Goal: Information Seeking & Learning: Learn about a topic

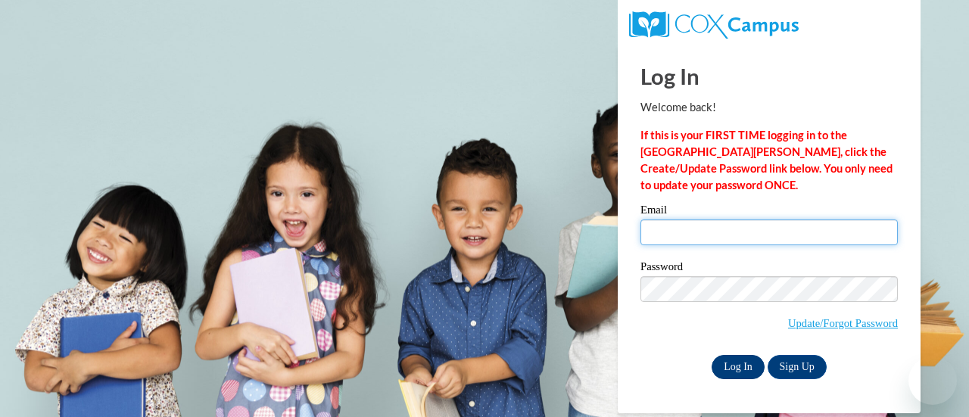
type input "mr.nathan.thompson@gmail.com"
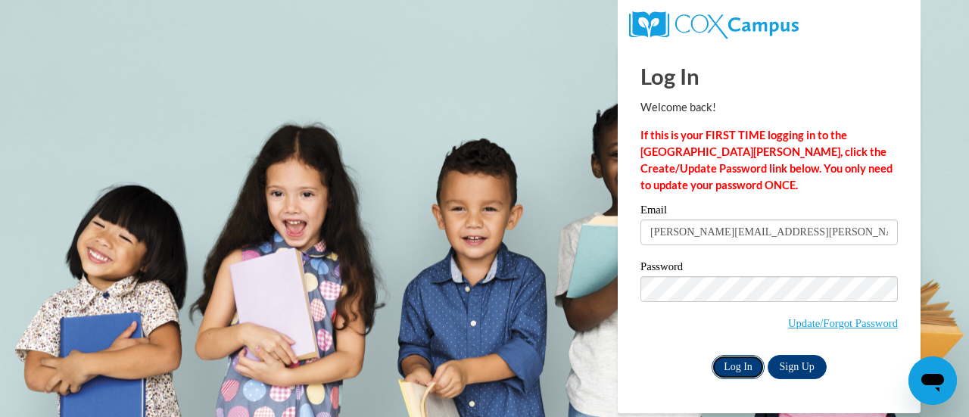
click at [741, 355] on input "Log In" at bounding box center [738, 367] width 53 height 24
click at [737, 364] on input "Log In" at bounding box center [738, 367] width 53 height 24
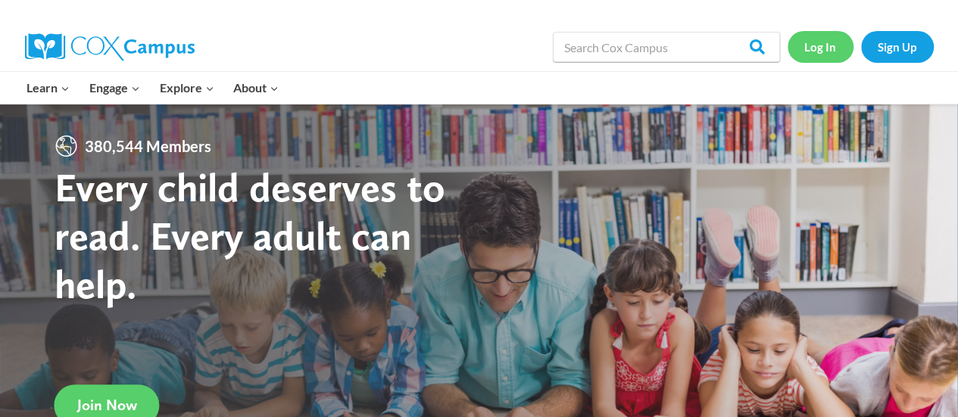
click at [822, 40] on link "Log In" at bounding box center [820, 46] width 66 height 31
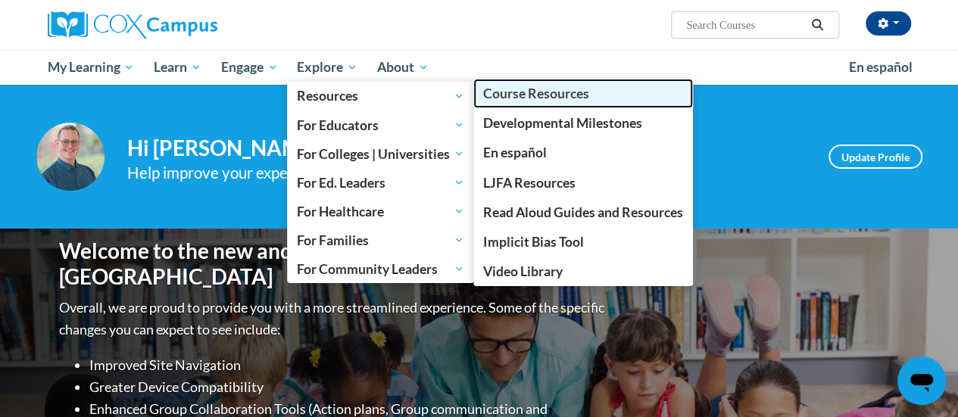
click at [522, 95] on span "Course Resources" at bounding box center [536, 94] width 106 height 16
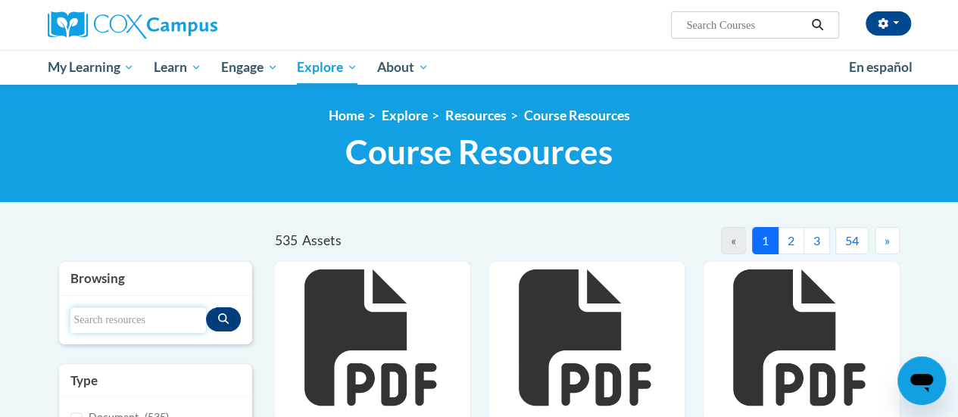
click at [127, 322] on input "Search resources" at bounding box center [138, 320] width 136 height 26
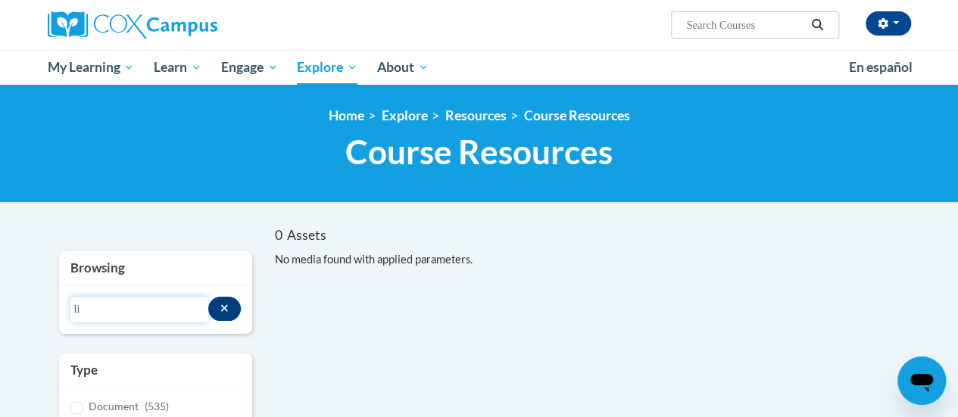
type input "l"
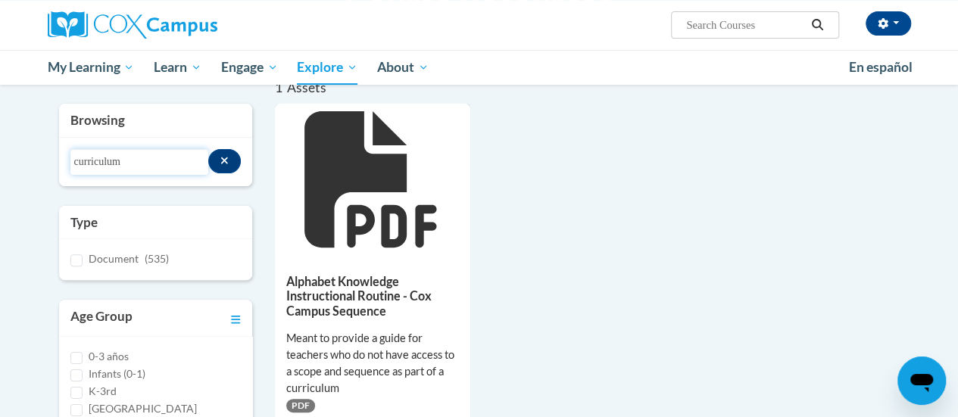
scroll to position [132, 0]
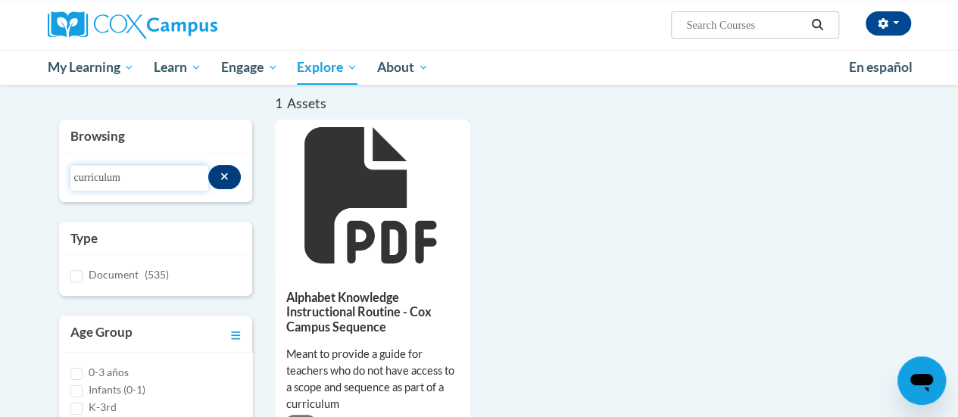
drag, startPoint x: 153, startPoint y: 181, endPoint x: 66, endPoint y: 179, distance: 87.1
click at [66, 179] on div "Search resources curriculum" at bounding box center [155, 178] width 193 height 48
type input "b"
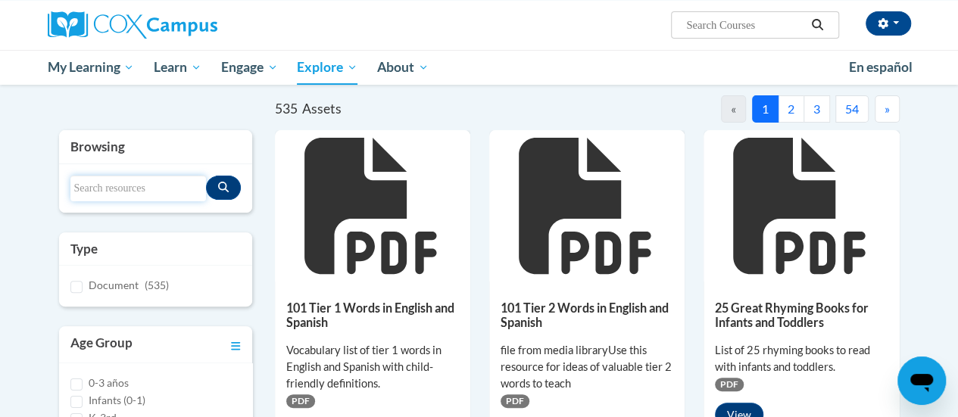
click at [179, 179] on input "Search resources" at bounding box center [138, 189] width 136 height 26
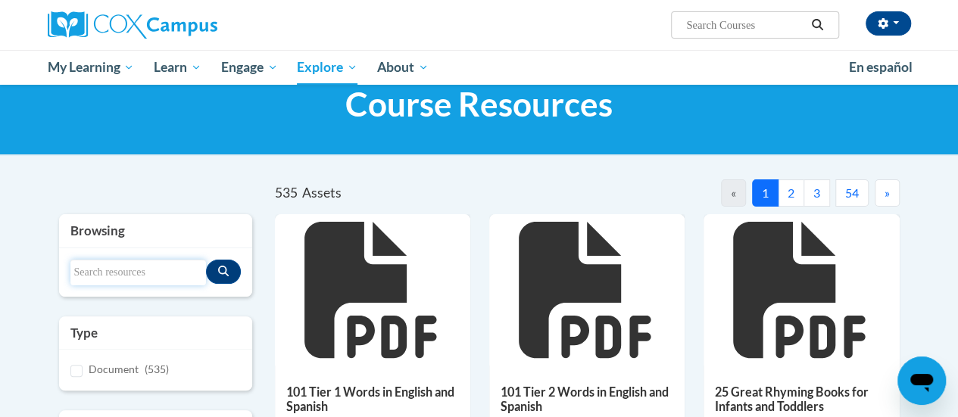
scroll to position [0, 0]
